Goal: Task Accomplishment & Management: Complete application form

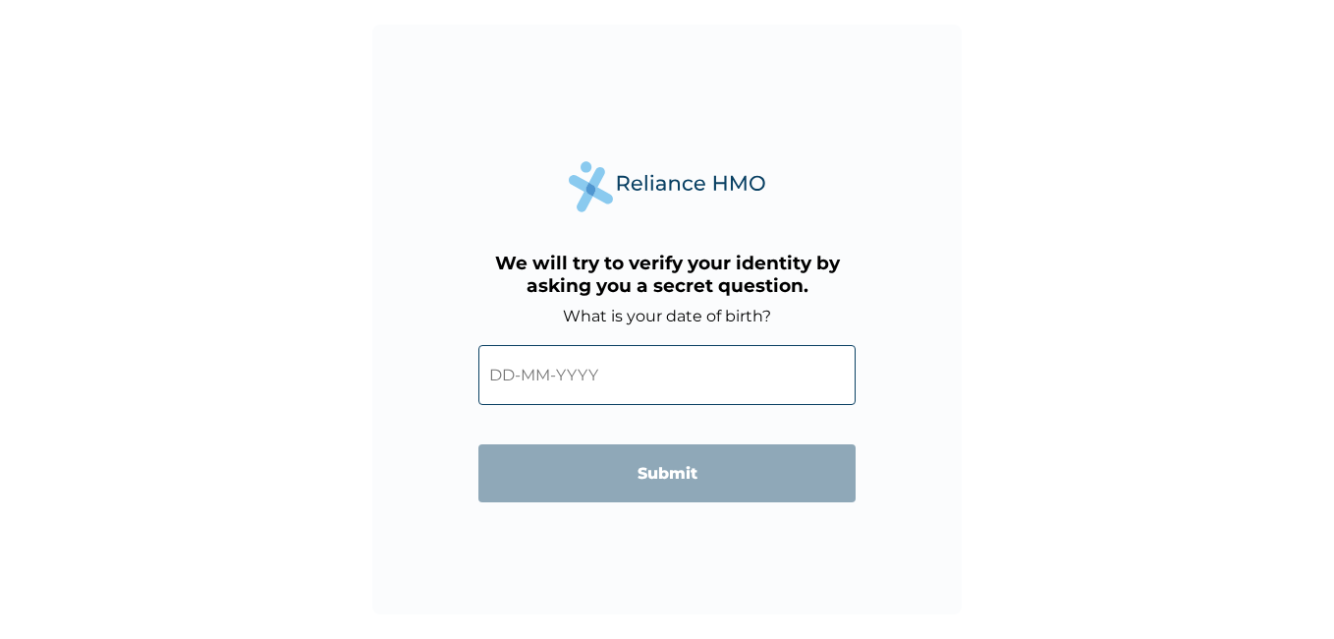
click at [575, 403] on input "text" at bounding box center [666, 375] width 377 height 60
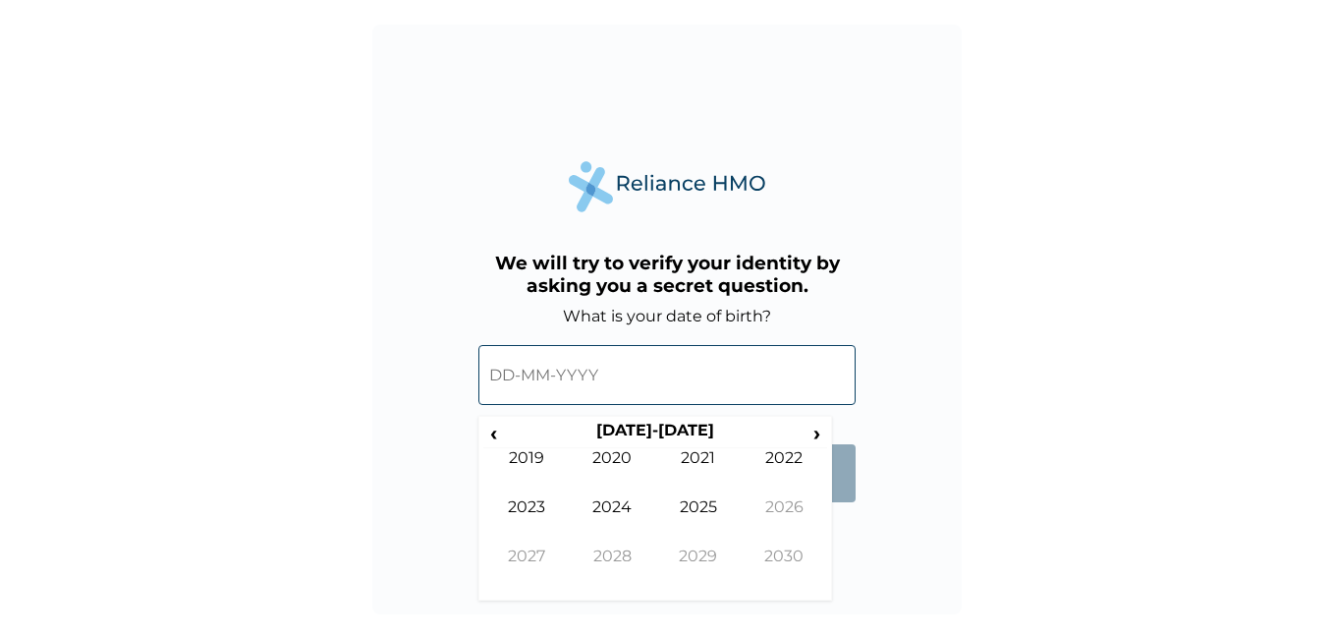
click at [580, 378] on input "text" at bounding box center [666, 375] width 377 height 60
click at [502, 430] on span "‹" at bounding box center [493, 433] width 21 height 25
click at [491, 435] on span "‹" at bounding box center [493, 433] width 21 height 25
click at [501, 438] on span "‹" at bounding box center [493, 433] width 21 height 25
click at [627, 463] on td "1990" at bounding box center [613, 472] width 86 height 49
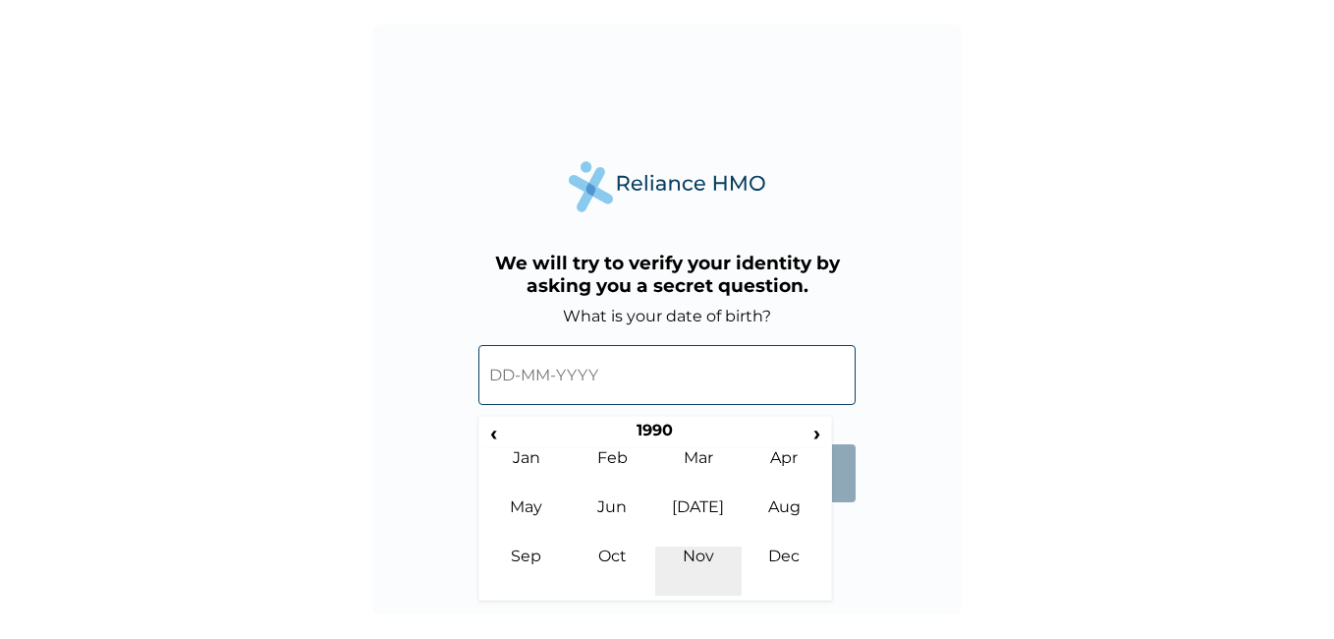
click at [697, 566] on td "Nov" at bounding box center [698, 570] width 86 height 49
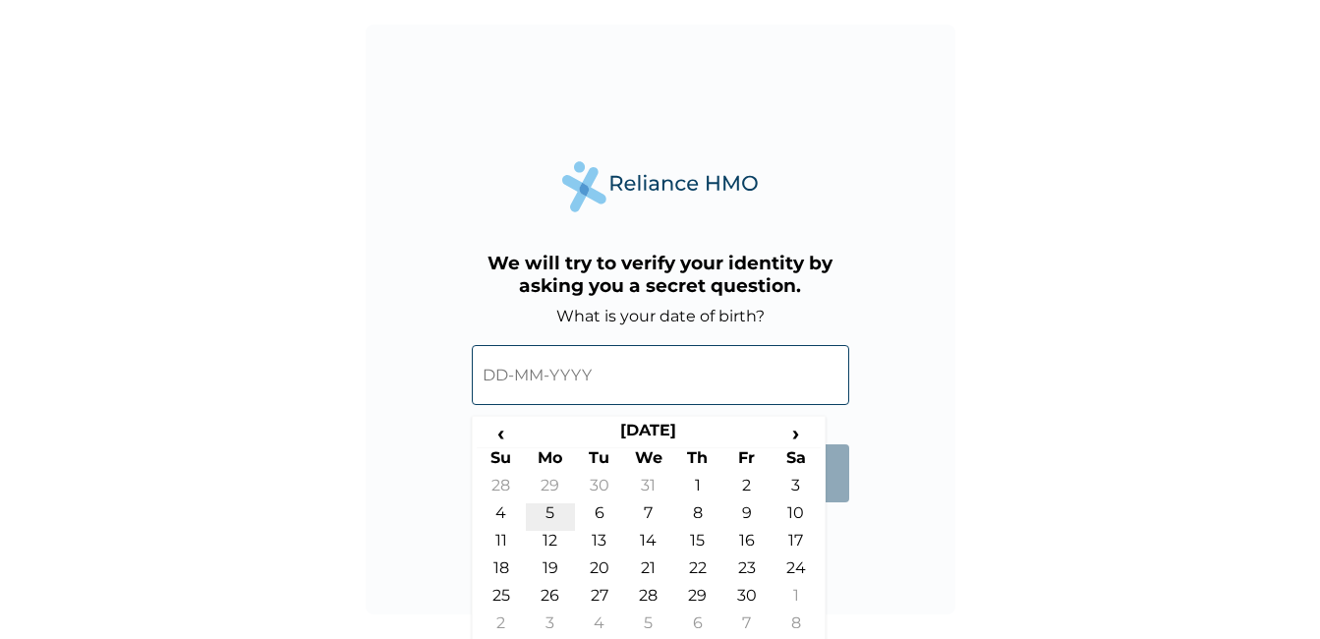
click at [550, 512] on td "5" at bounding box center [550, 517] width 49 height 28
type input "05-11-1990"
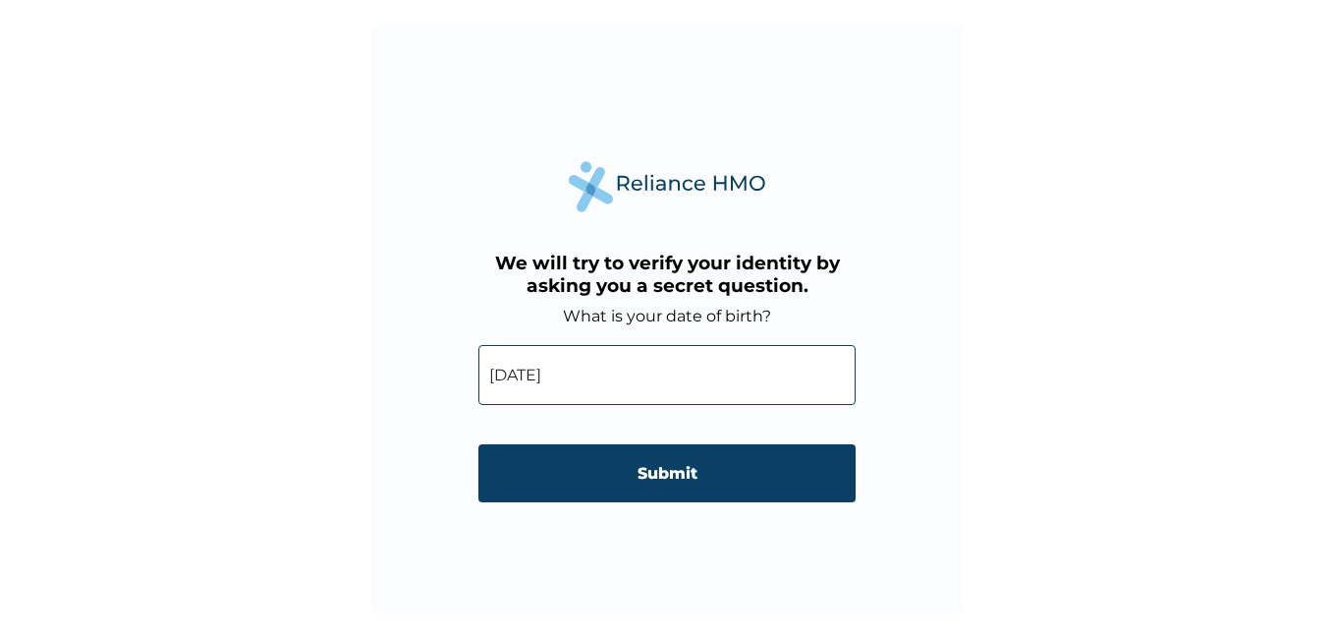
click at [649, 481] on input "Submit" at bounding box center [666, 473] width 377 height 58
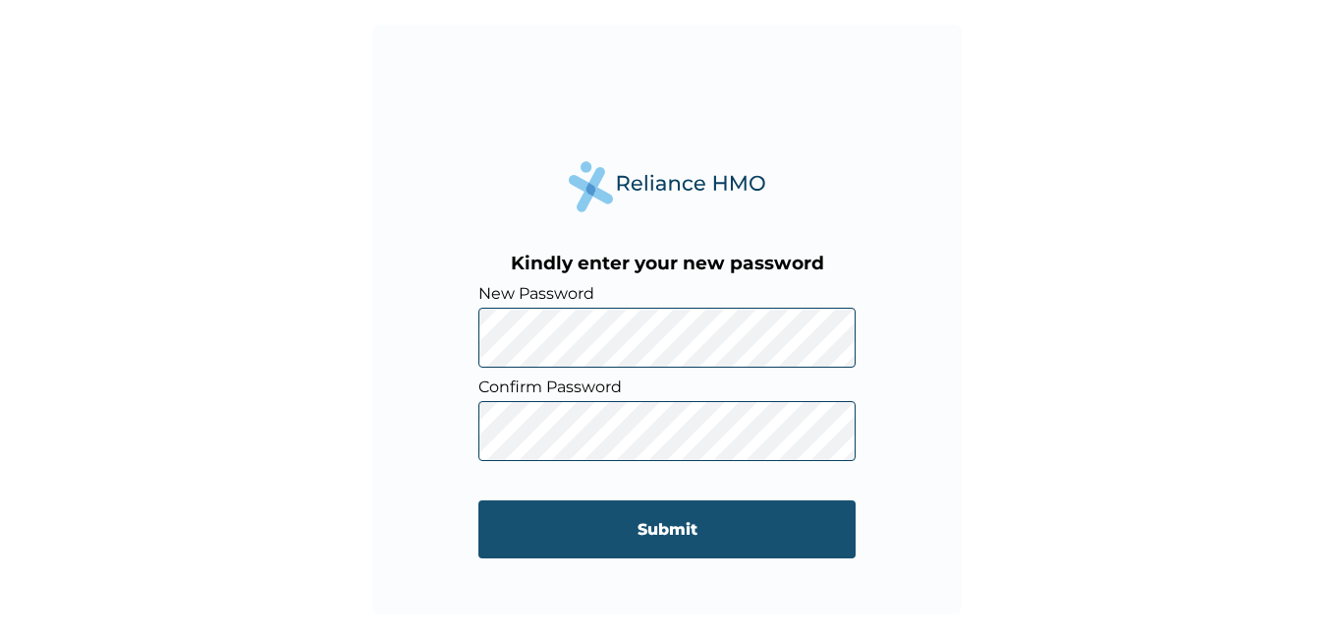
click at [724, 542] on input "Submit" at bounding box center [666, 529] width 377 height 58
